Goal: Task Accomplishment & Management: Manage account settings

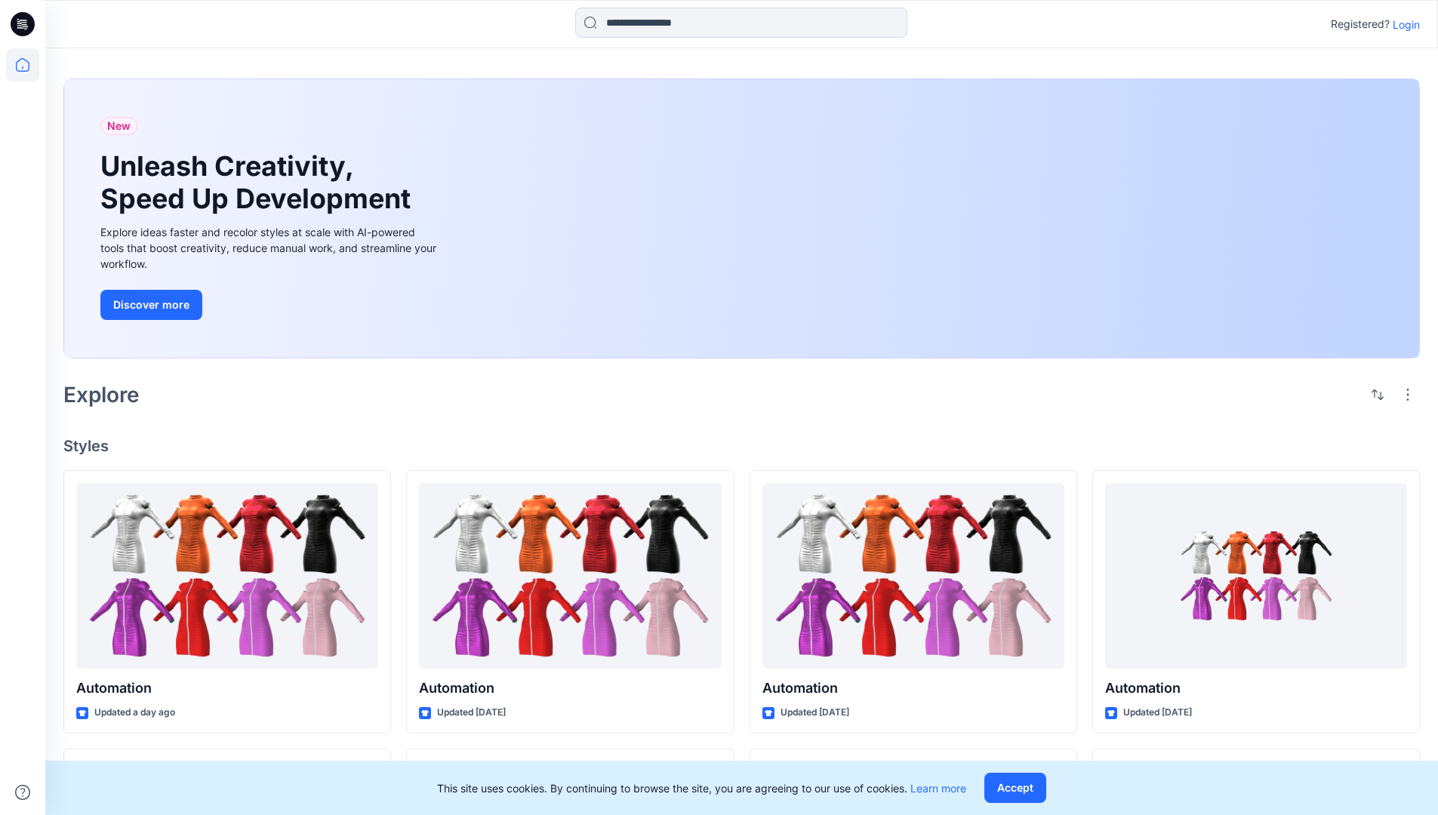
click at [1402, 24] on p "Login" at bounding box center [1406, 25] width 27 height 16
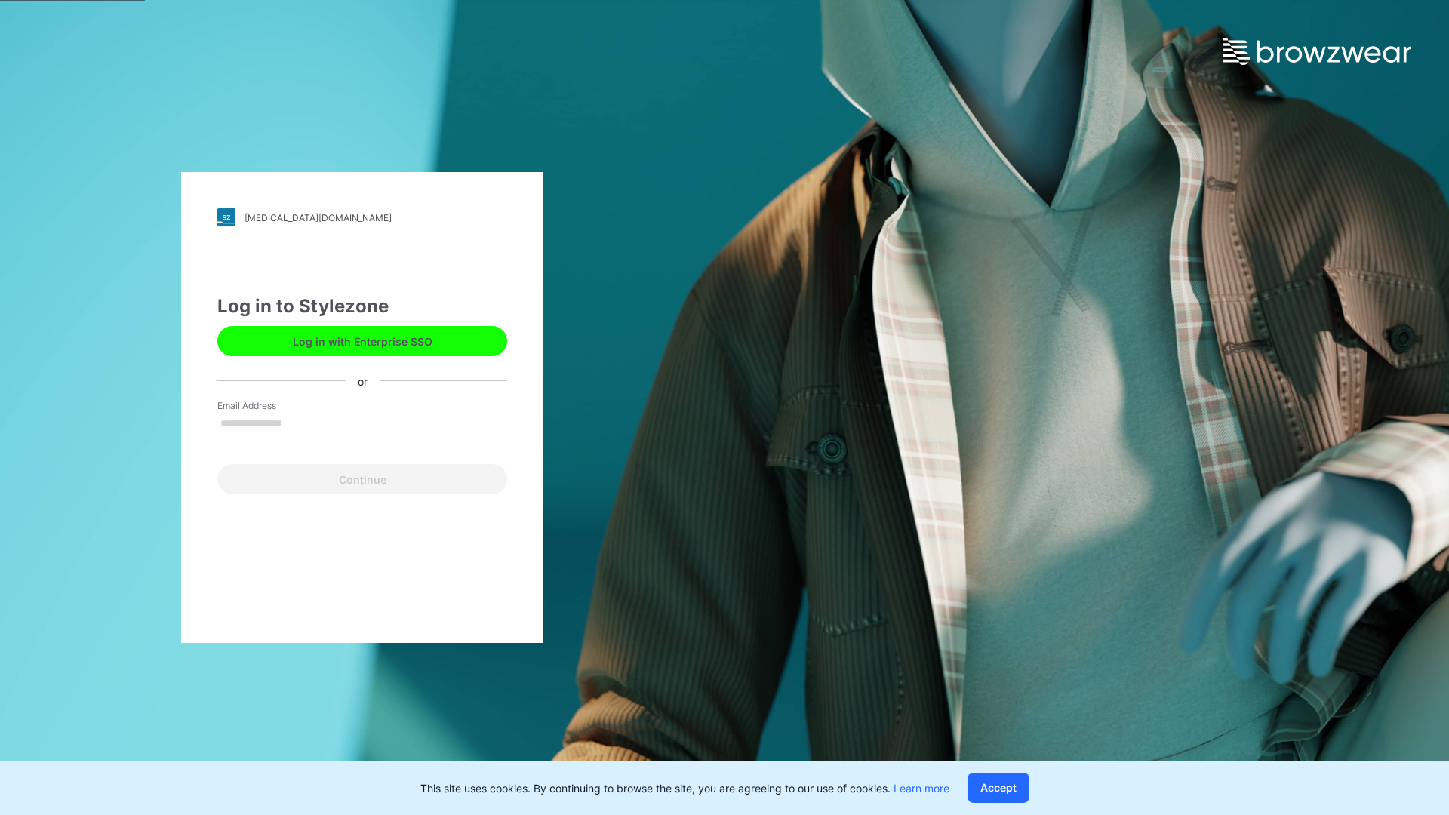
click at [298, 423] on input "Email Address" at bounding box center [362, 424] width 290 height 23
type input "**********"
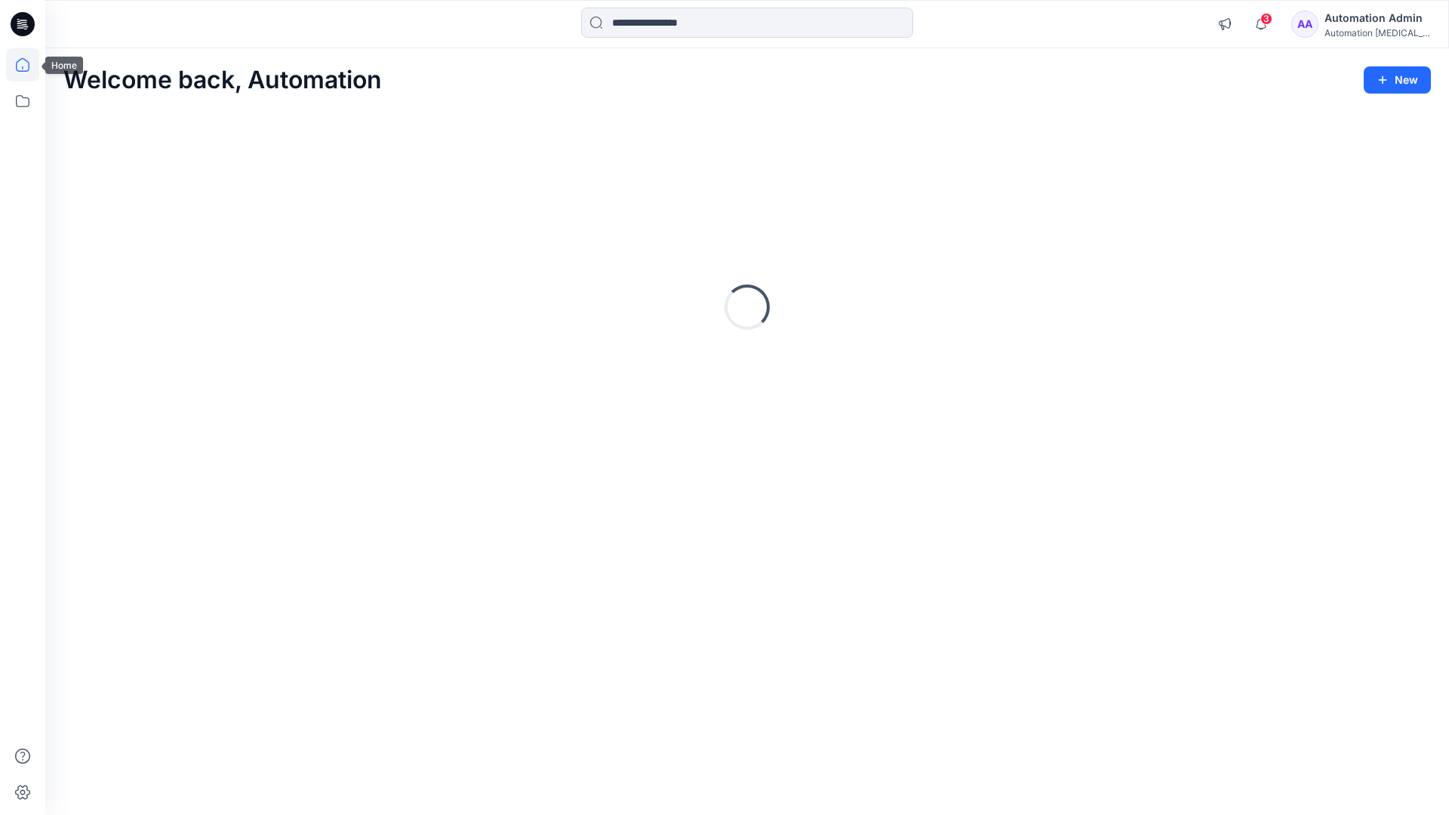
click at [29, 65] on icon at bounding box center [23, 65] width 14 height 14
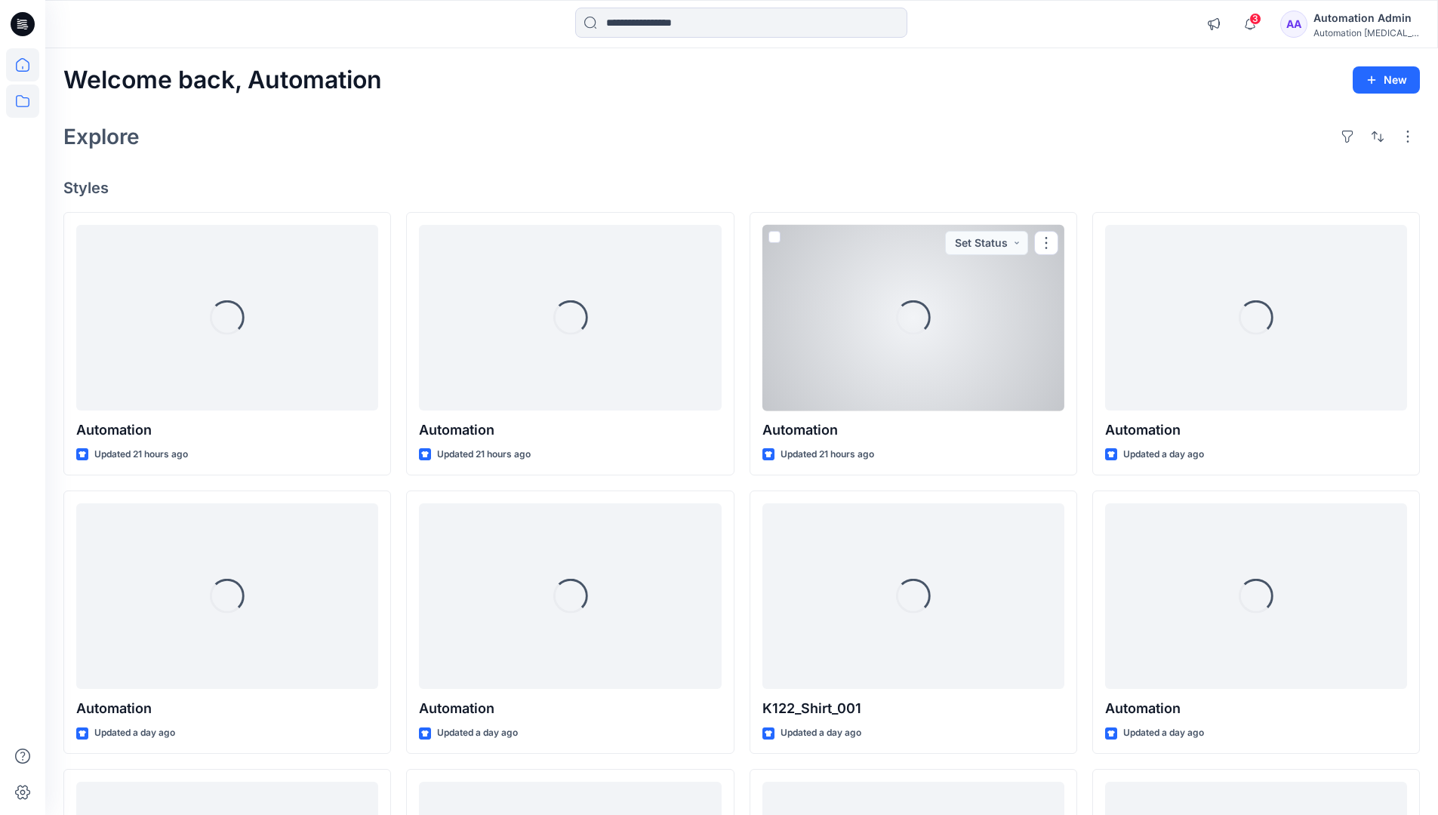
click at [20, 103] on icon at bounding box center [22, 101] width 33 height 33
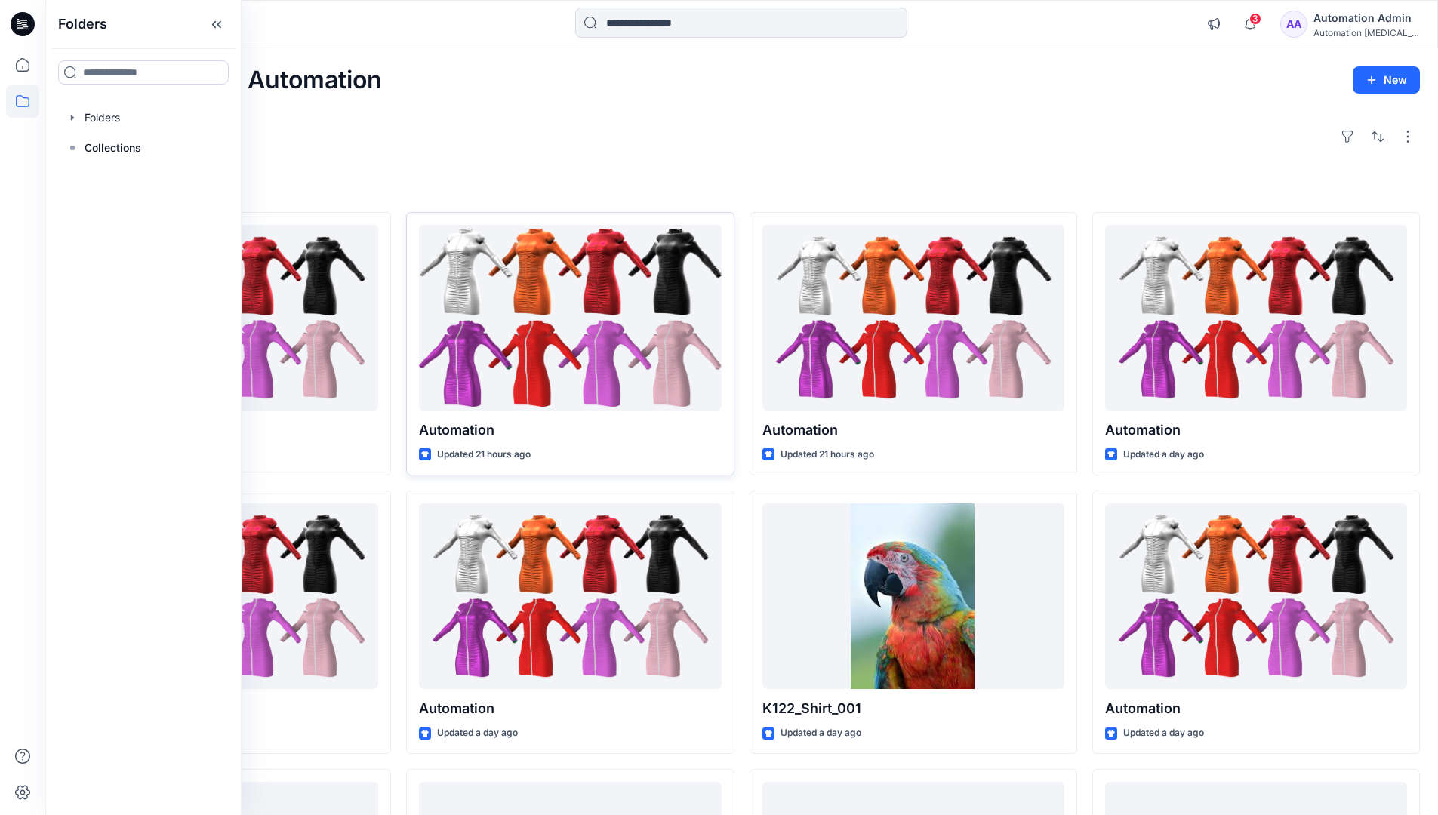
click at [435, 356] on div at bounding box center [570, 318] width 302 height 186
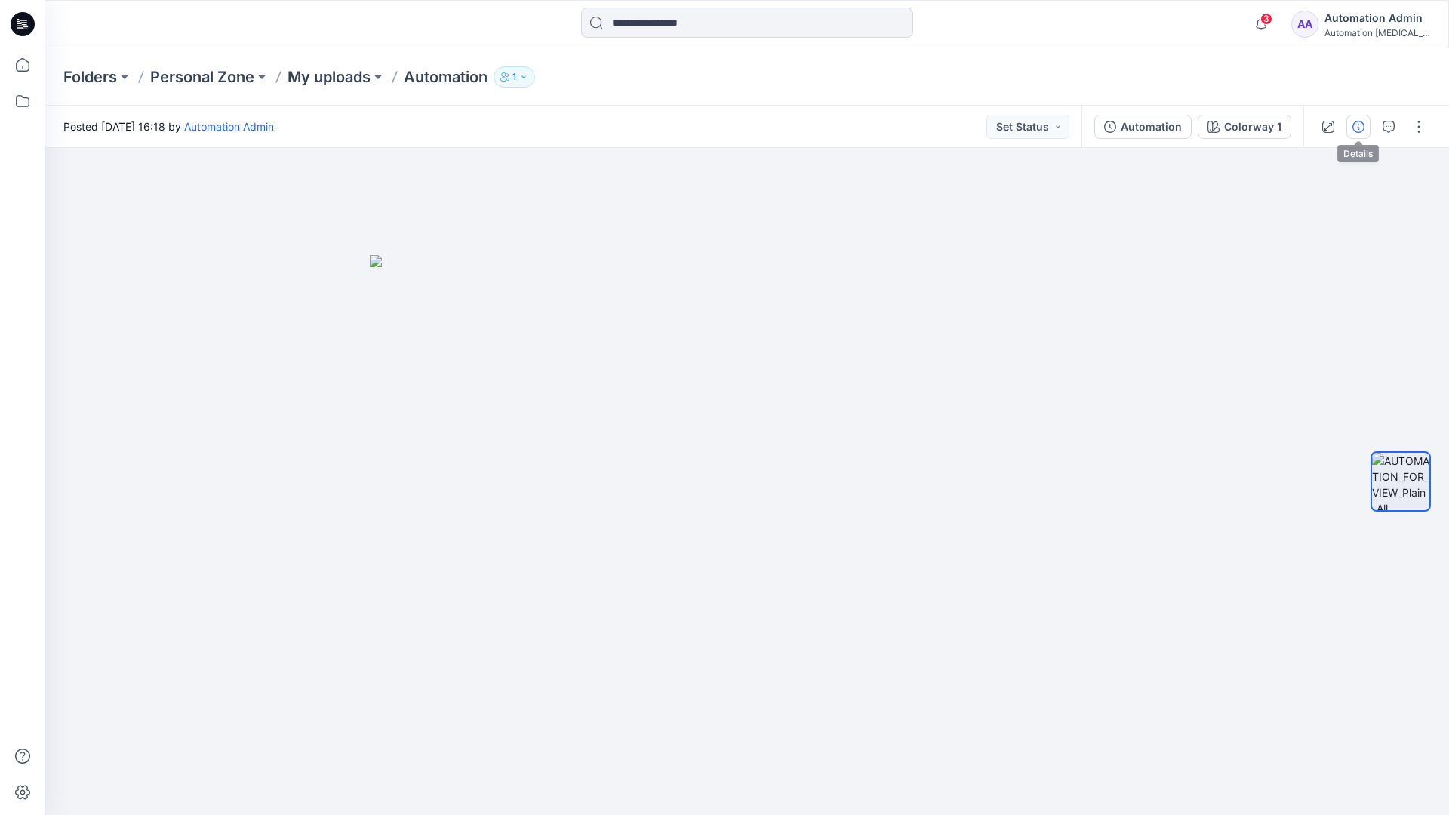
click at [1359, 124] on icon "button" at bounding box center [1359, 127] width 12 height 12
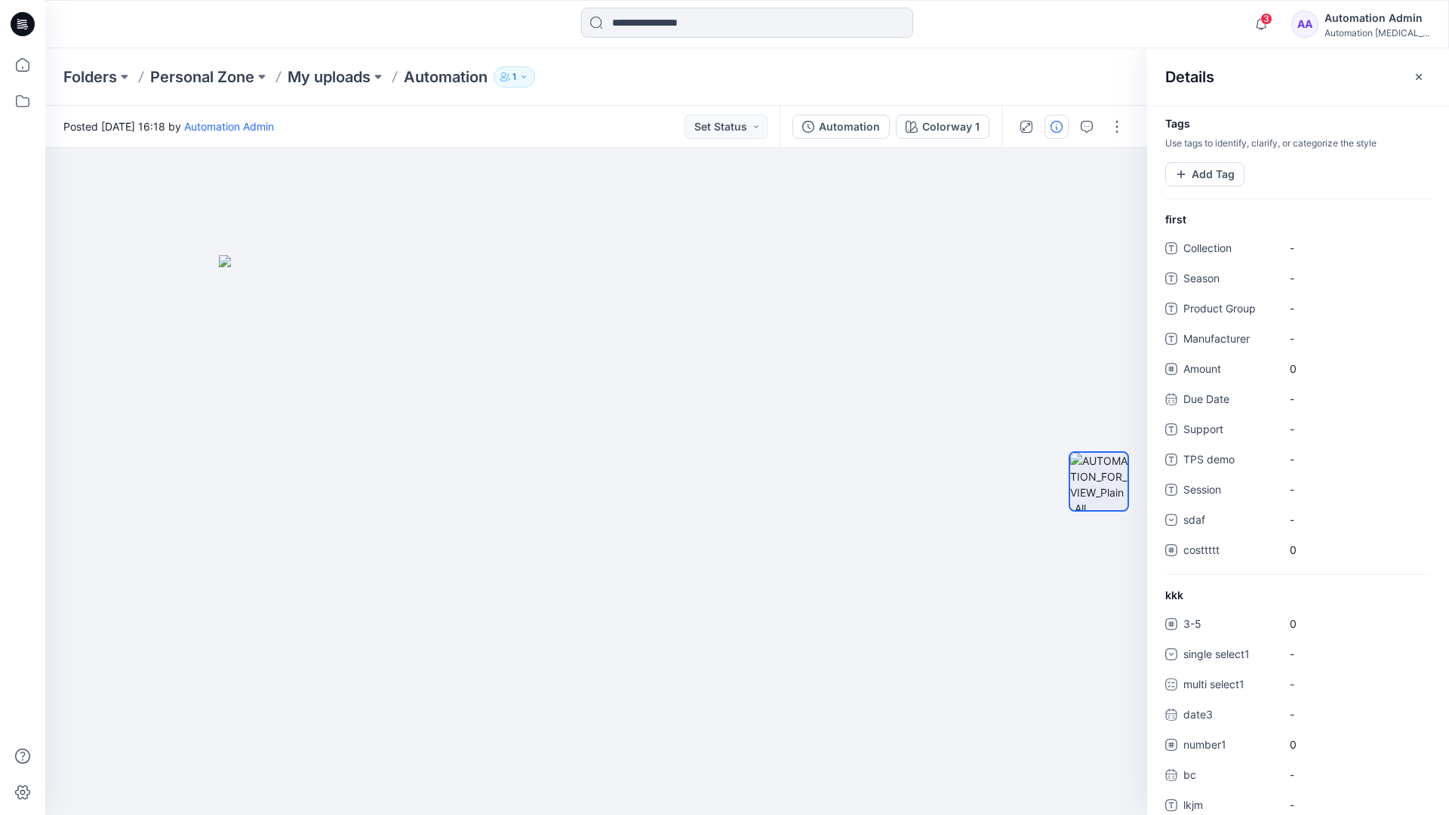
click at [1369, 23] on div "Automation Admin" at bounding box center [1378, 18] width 106 height 18
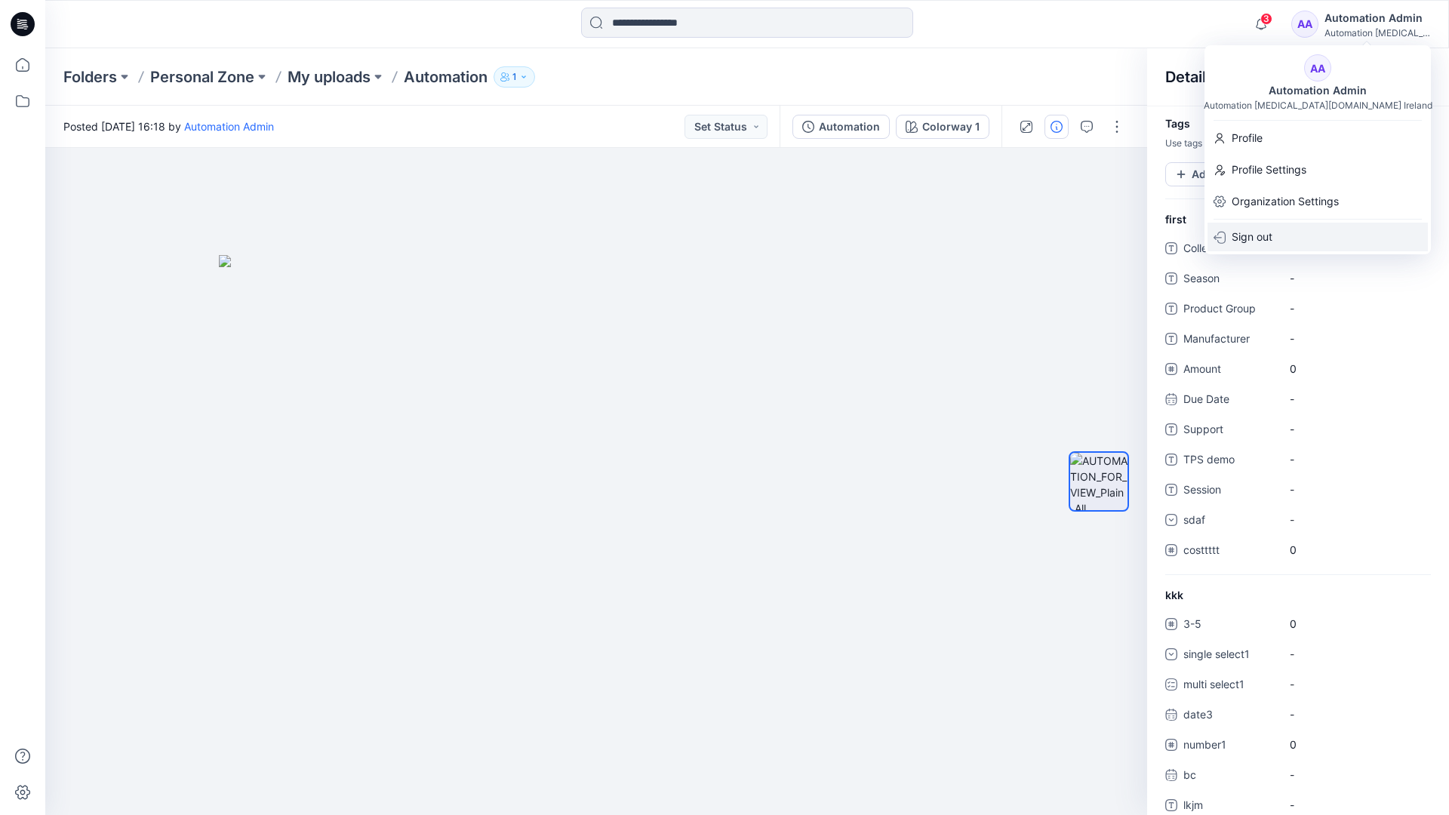
click at [1278, 242] on div "Sign out" at bounding box center [1318, 237] width 220 height 29
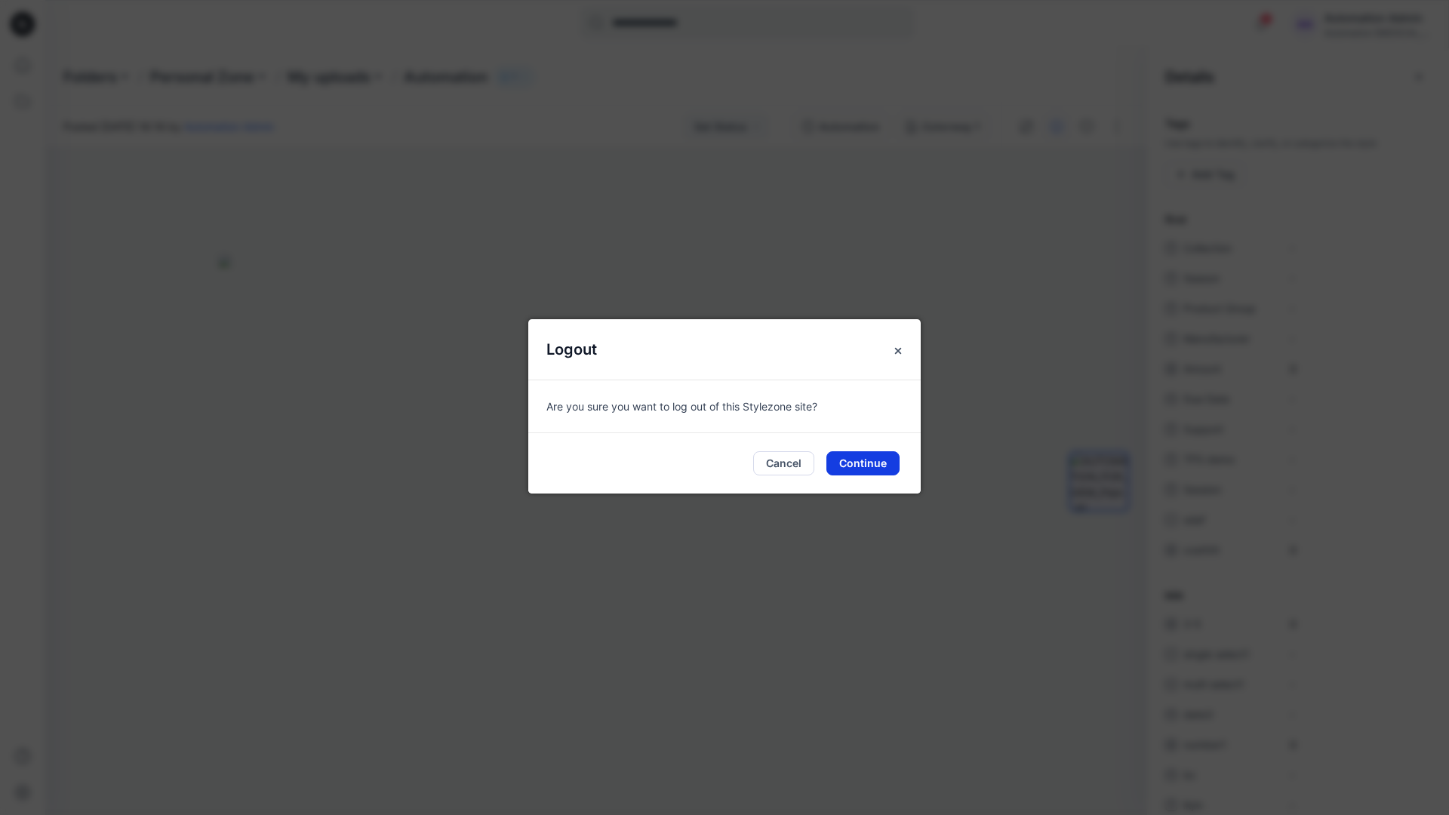
click at [877, 461] on button "Continue" at bounding box center [863, 463] width 73 height 24
